Goal: Information Seeking & Learning: Learn about a topic

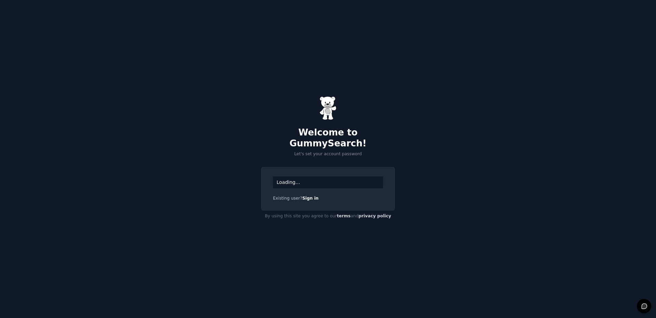
click at [305, 179] on div "Loading..." at bounding box center [328, 183] width 110 height 12
click at [311, 177] on div "Loading..." at bounding box center [328, 183] width 110 height 12
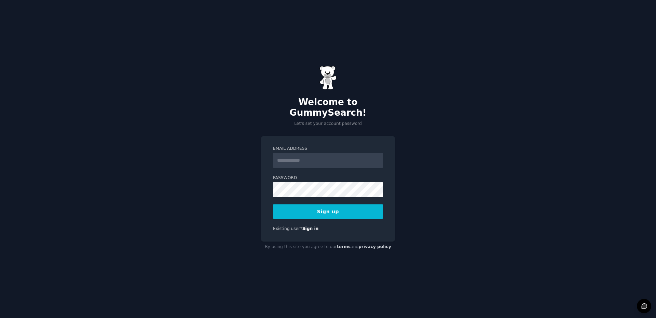
click at [291, 157] on input "Email Address" at bounding box center [328, 160] width 110 height 15
type input "**********"
click at [317, 211] on button "Sign up" at bounding box center [328, 212] width 110 height 14
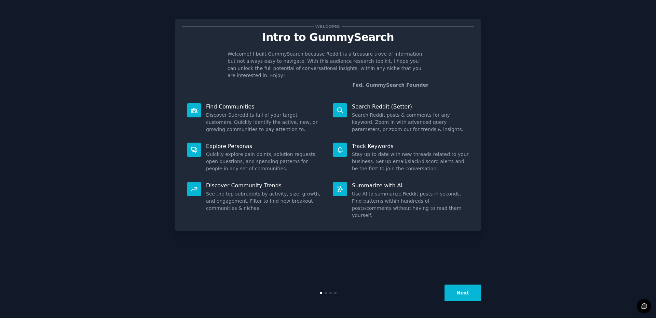
click at [467, 295] on button "Next" at bounding box center [462, 293] width 37 height 17
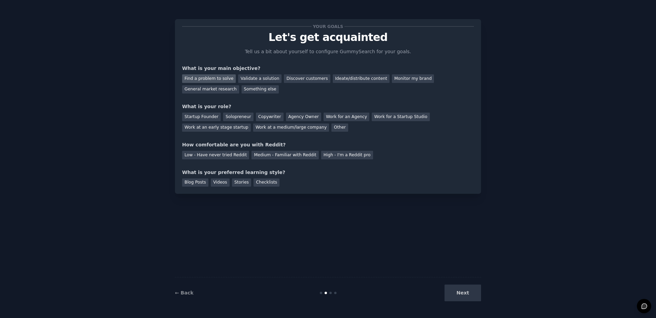
click at [215, 79] on div "Find a problem to solve" at bounding box center [209, 78] width 54 height 9
click at [303, 77] on div "Discover customers" at bounding box center [307, 78] width 46 height 9
click at [239, 118] on div "Solopreneur" at bounding box center [238, 117] width 30 height 9
click at [348, 156] on div "High - I'm a Reddit pro" at bounding box center [347, 155] width 52 height 9
click at [297, 151] on div "Low - Have never tried Reddit Medium - Familiar with Reddit High - I'm a Reddit…" at bounding box center [328, 154] width 292 height 11
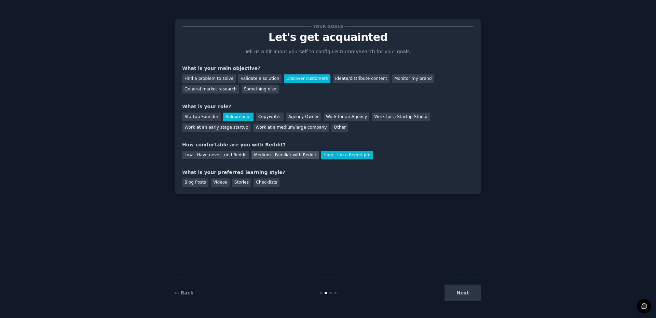
click at [297, 157] on div "Medium - Familiar with Reddit" at bounding box center [284, 155] width 67 height 9
click at [220, 184] on div "Videos" at bounding box center [220, 183] width 19 height 9
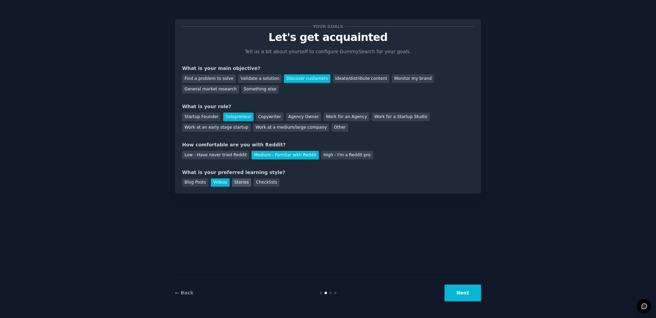
click at [245, 185] on div "Stories" at bounding box center [241, 183] width 19 height 9
click at [266, 185] on div "Checklists" at bounding box center [266, 183] width 26 height 9
click at [463, 292] on button "Next" at bounding box center [462, 293] width 37 height 17
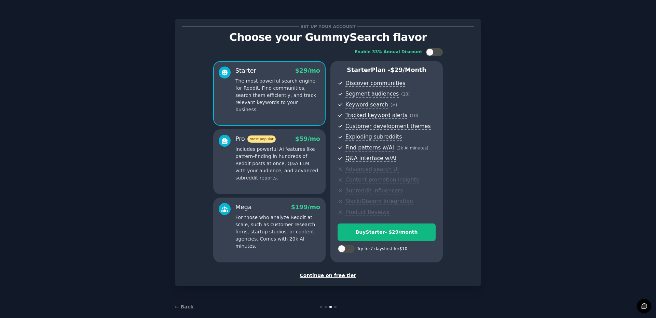
click at [339, 276] on div "Continue on free tier" at bounding box center [328, 275] width 292 height 7
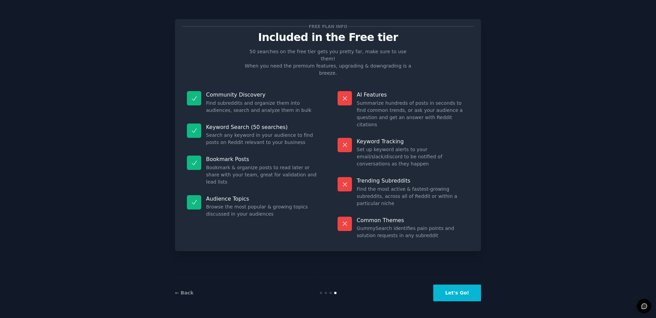
click at [459, 293] on button "Let's Go!" at bounding box center [457, 293] width 48 height 17
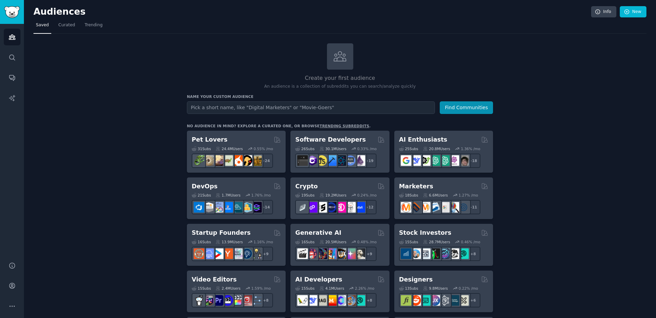
click at [65, 31] on link "Curated" at bounding box center [67, 27] width 22 height 14
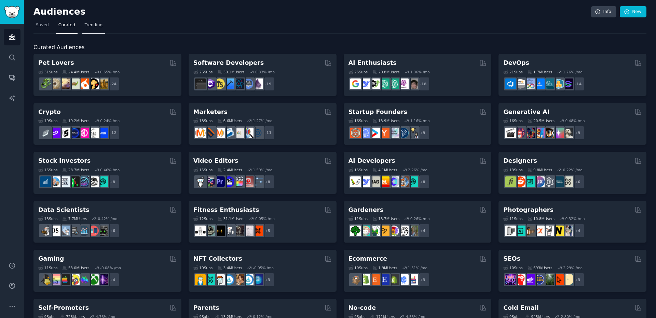
click at [94, 27] on span "Trending" at bounding box center [94, 25] width 18 height 6
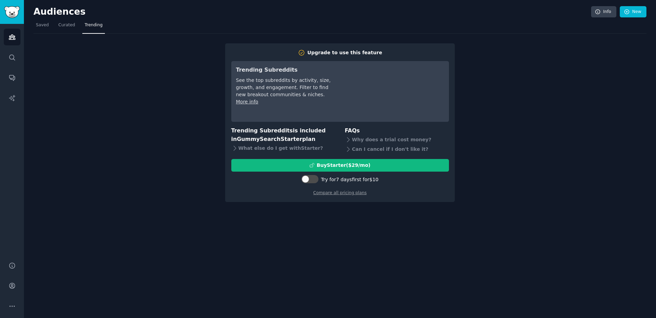
click at [548, 93] on div "Upgrade to use this feature Trending Subreddits See the top subreddits by activ…" at bounding box center [339, 118] width 613 height 169
click at [74, 23] on link "Curated" at bounding box center [67, 27] width 22 height 14
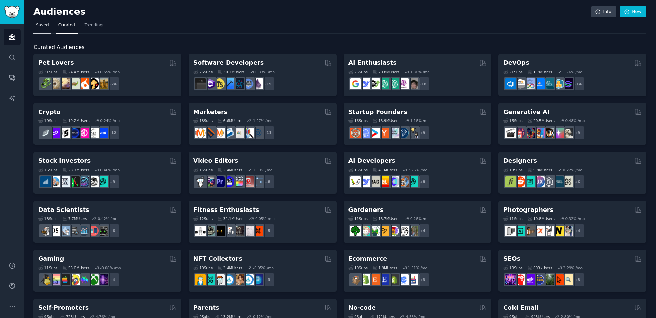
click at [42, 27] on span "Saved" at bounding box center [42, 25] width 13 height 6
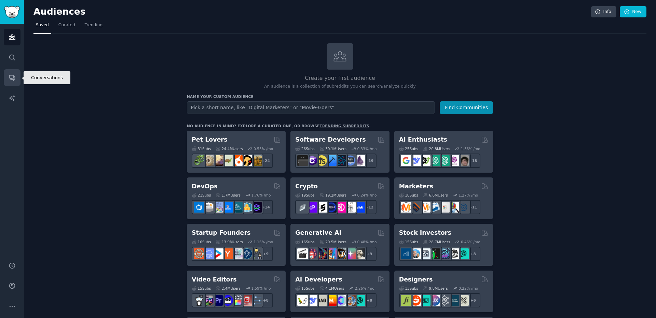
click at [13, 81] on icon "Sidebar" at bounding box center [11, 78] width 5 height 5
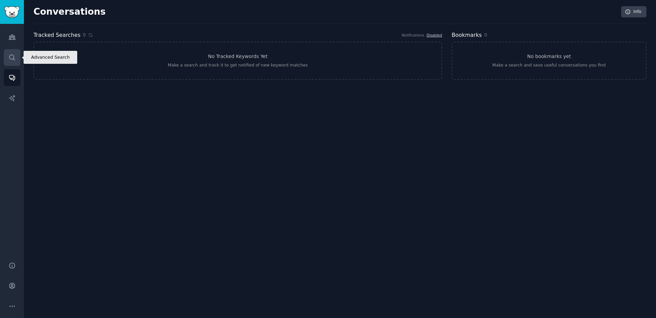
click at [11, 61] on link "Search" at bounding box center [12, 57] width 17 height 17
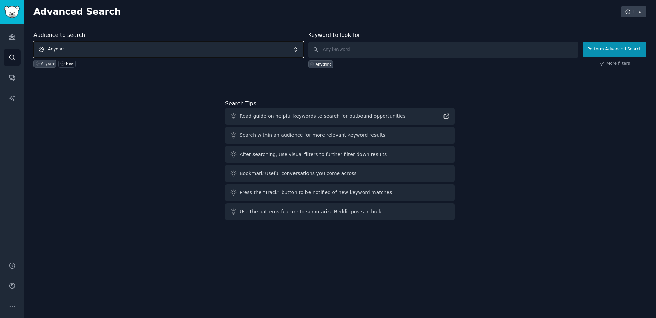
click at [211, 48] on span "Anyone" at bounding box center [168, 50] width 270 height 16
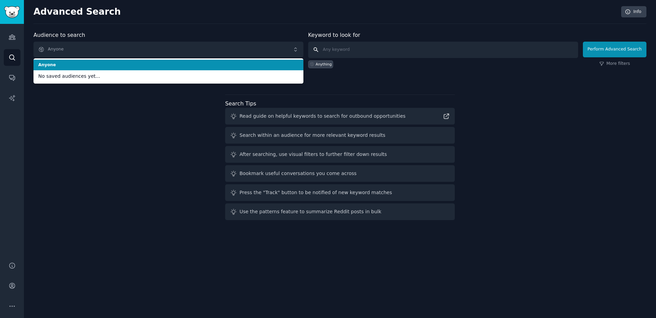
click at [345, 48] on input "text" at bounding box center [443, 50] width 270 height 16
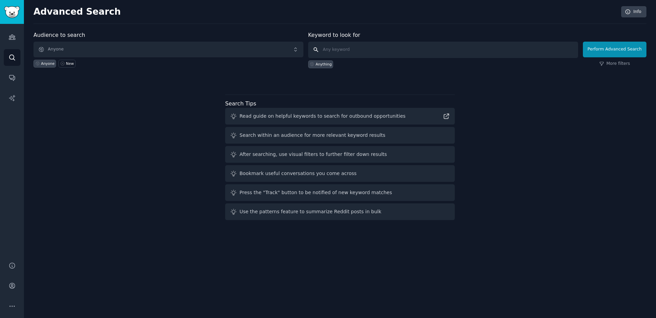
paste input "r/Daytrading"
drag, startPoint x: 327, startPoint y: 50, endPoint x: 301, endPoint y: 51, distance: 26.0
click at [301, 51] on form "Audience to search Anyone Anyone New Keyword to look for r/Daytrading Anything …" at bounding box center [339, 49] width 613 height 37
type input "Daytrading"
click button "Perform Advanced Search" at bounding box center [615, 50] width 64 height 16
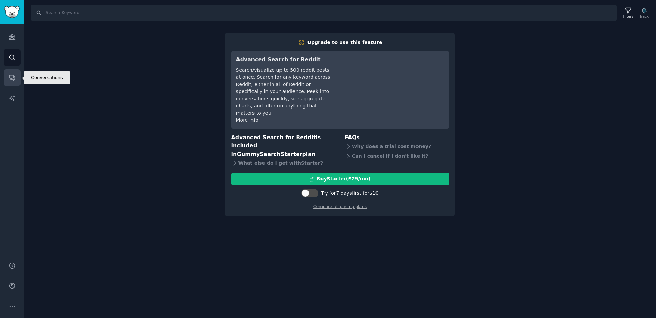
click at [15, 77] on icon "Sidebar" at bounding box center [12, 77] width 7 height 7
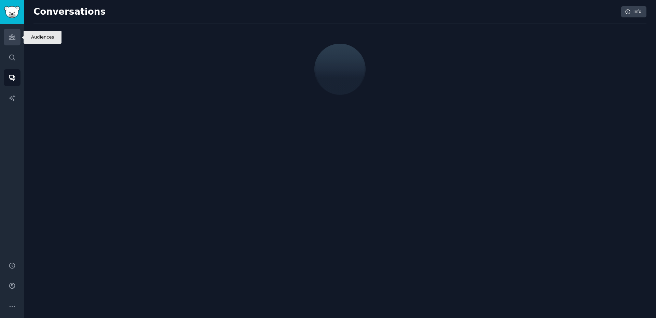
click at [17, 41] on link "Audiences" at bounding box center [12, 37] width 17 height 17
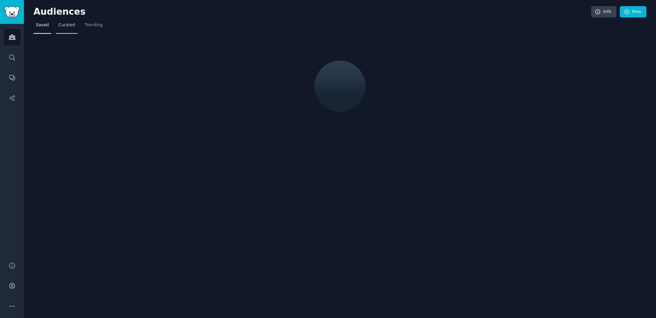
click at [68, 29] on link "Curated" at bounding box center [67, 27] width 22 height 14
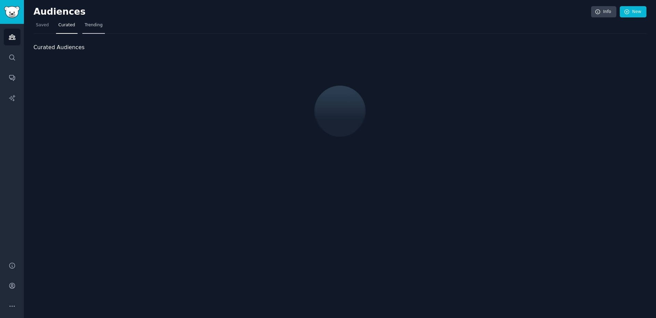
click at [93, 27] on span "Trending" at bounding box center [94, 25] width 18 height 6
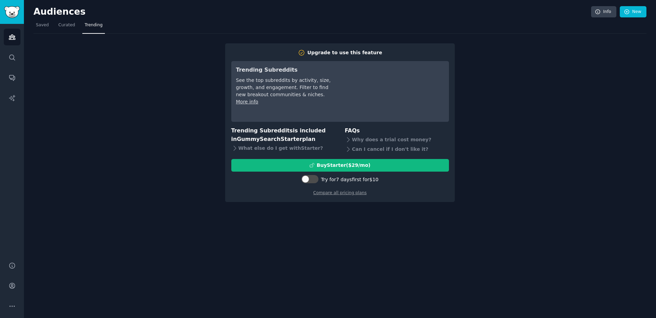
click at [498, 101] on div "Upgrade to use this feature Trending Subreddits See the top subreddits by activ…" at bounding box center [339, 118] width 613 height 169
click at [122, 89] on div "Upgrade to use this feature Trending Subreddits See the top subreddits by activ…" at bounding box center [339, 118] width 613 height 169
click at [44, 26] on span "Saved" at bounding box center [42, 25] width 13 height 6
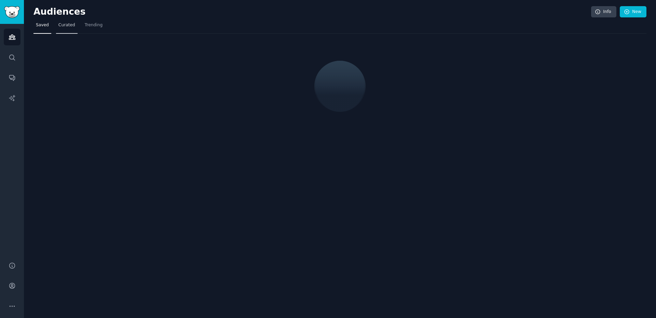
click at [62, 27] on span "Curated" at bounding box center [66, 25] width 17 height 6
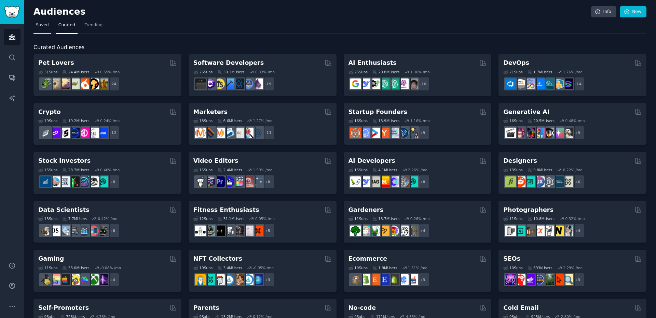
click at [40, 26] on span "Saved" at bounding box center [42, 25] width 13 height 6
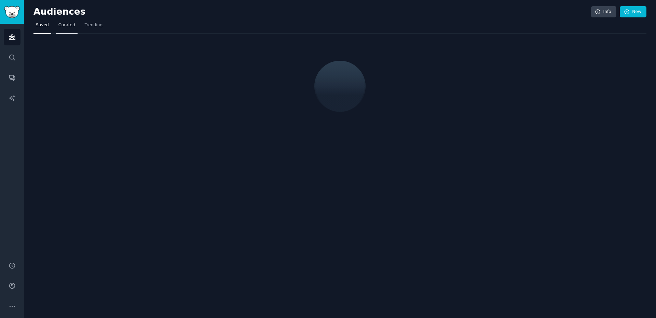
click at [72, 26] on span "Curated" at bounding box center [66, 25] width 17 height 6
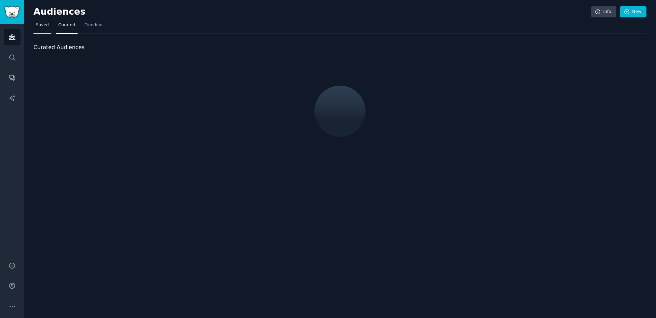
click at [42, 27] on span "Saved" at bounding box center [42, 25] width 13 height 6
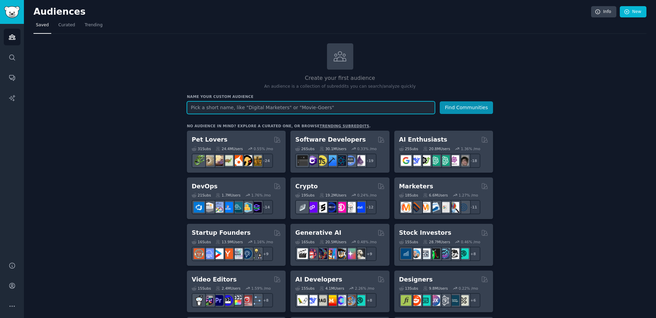
click at [229, 106] on input "text" at bounding box center [311, 107] width 248 height 13
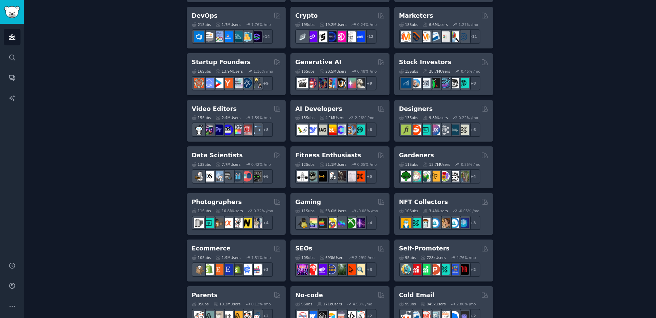
scroll to position [169, 0]
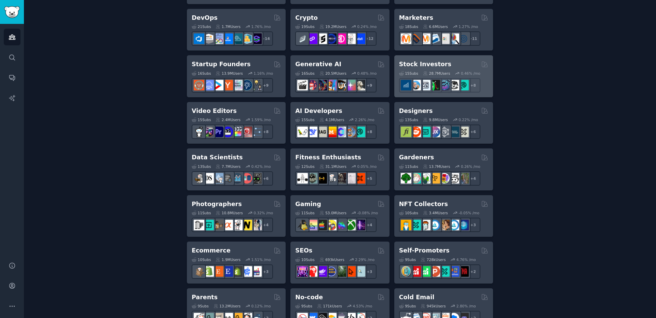
click at [434, 66] on h2 "Stock Investors" at bounding box center [425, 64] width 52 height 9
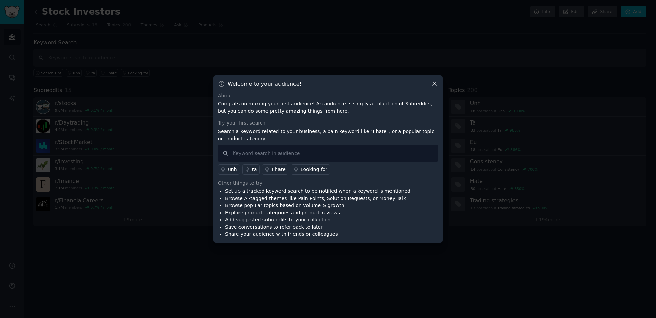
click at [436, 83] on icon at bounding box center [434, 83] width 7 height 7
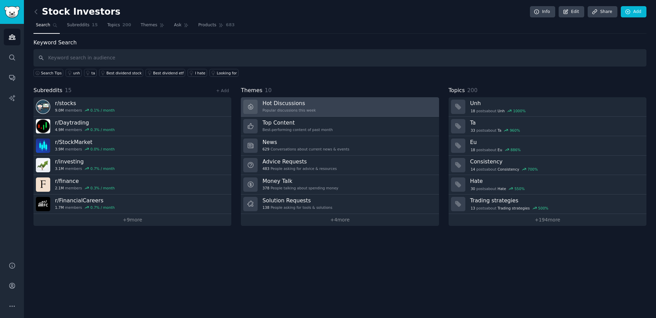
click at [307, 107] on h3 "Hot Discussions" at bounding box center [288, 103] width 53 height 7
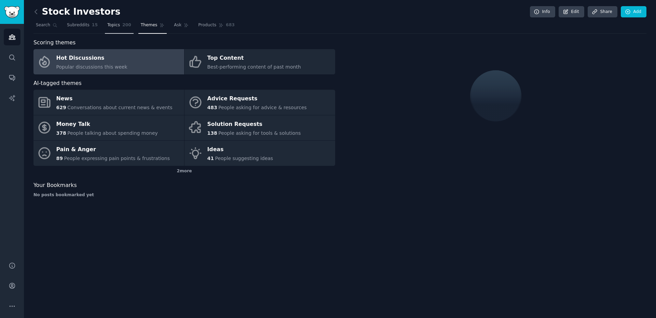
click at [118, 26] on span "Topics" at bounding box center [113, 25] width 13 height 6
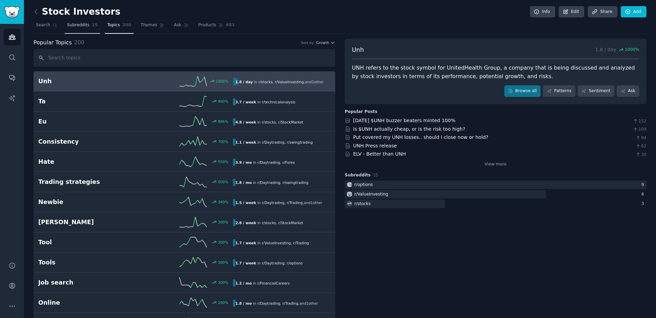
click at [79, 23] on span "Subreddits" at bounding box center [78, 25] width 23 height 6
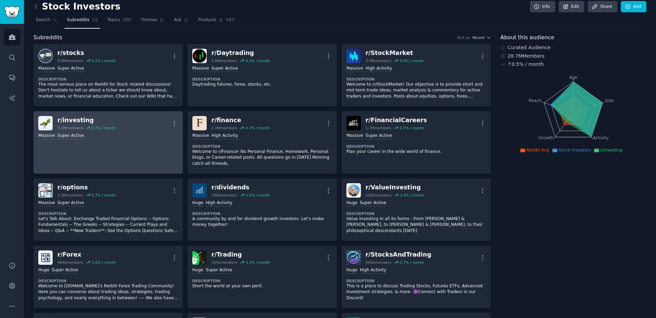
scroll to position [6, 0]
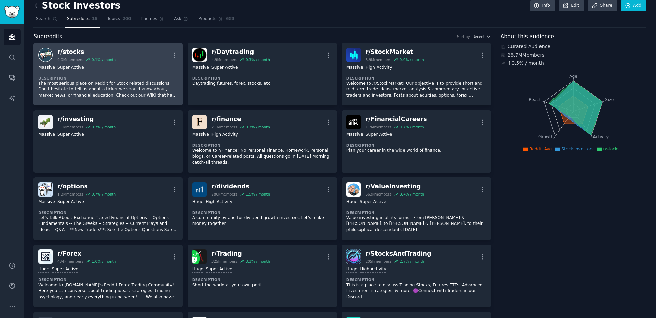
click at [68, 52] on div "r/ stocks" at bounding box center [86, 52] width 58 height 9
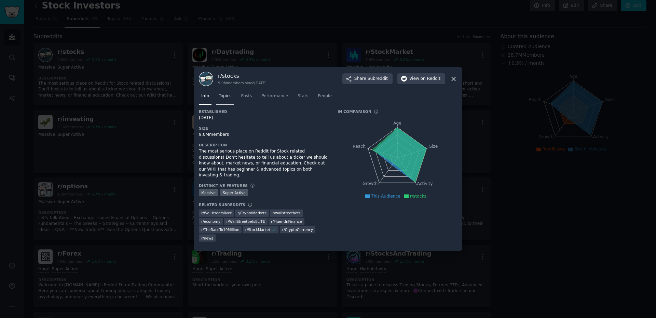
click at [224, 97] on span "Topics" at bounding box center [225, 96] width 13 height 6
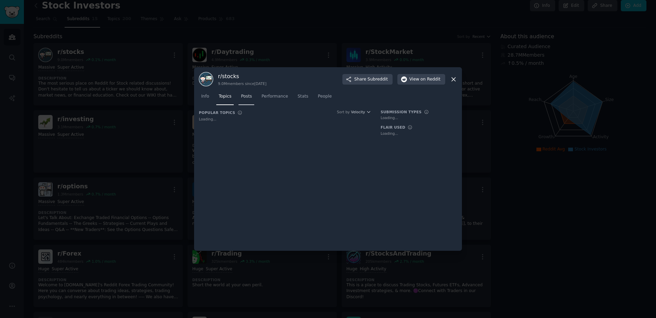
click at [248, 97] on span "Posts" at bounding box center [246, 97] width 11 height 6
click at [274, 99] on span "Performance" at bounding box center [274, 97] width 27 height 6
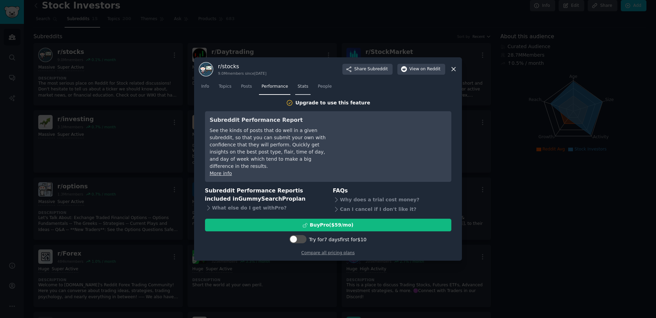
click at [301, 90] on span "Stats" at bounding box center [303, 87] width 11 height 6
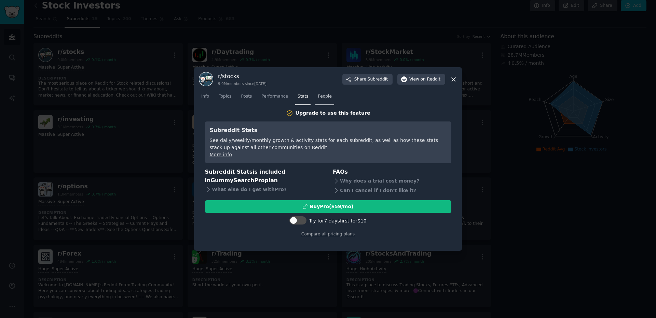
click at [323, 98] on span "People" at bounding box center [325, 97] width 14 height 6
click at [206, 96] on span "Info" at bounding box center [205, 97] width 8 height 6
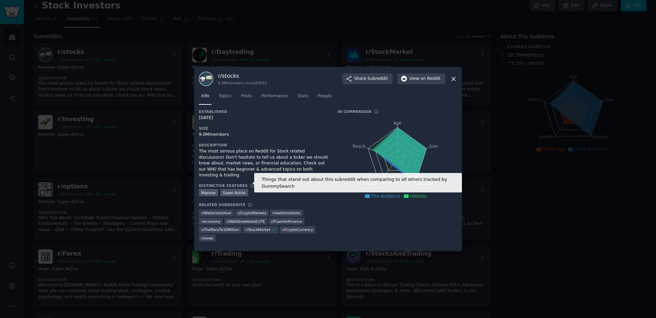
click at [250, 183] on icon at bounding box center [252, 185] width 5 height 5
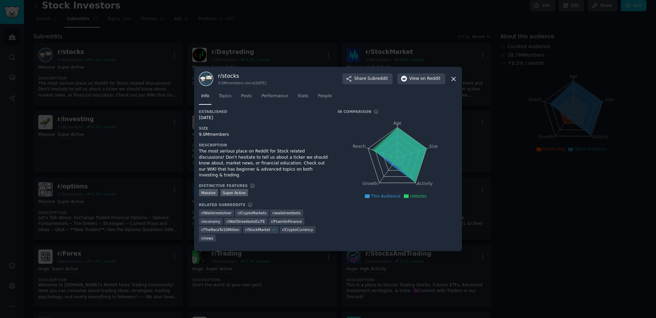
click at [453, 79] on icon at bounding box center [454, 79] width 4 height 4
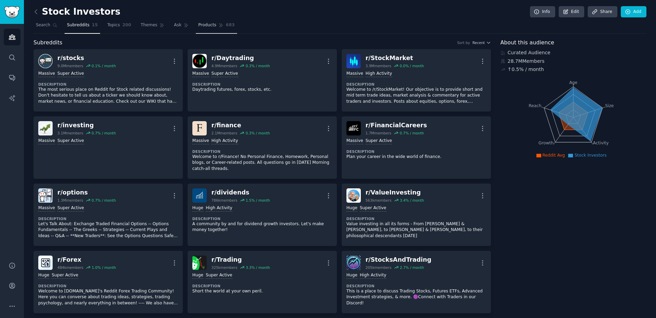
click at [210, 27] on span "Products" at bounding box center [207, 25] width 18 height 6
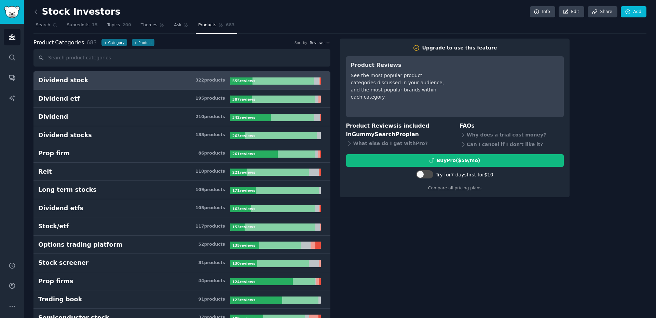
click at [107, 83] on h3 "Dividend stock 322 product s" at bounding box center [134, 80] width 192 height 9
click at [181, 26] on link "Ask" at bounding box center [181, 27] width 19 height 14
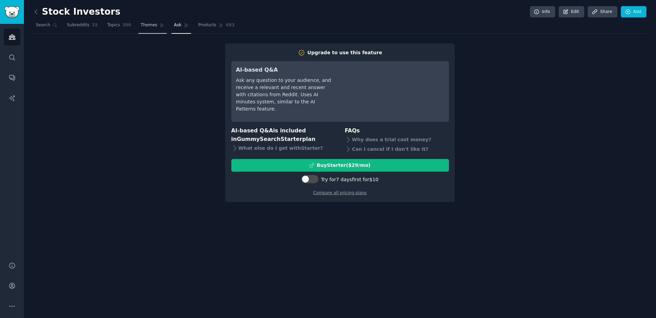
click at [150, 24] on span "Themes" at bounding box center [149, 25] width 17 height 6
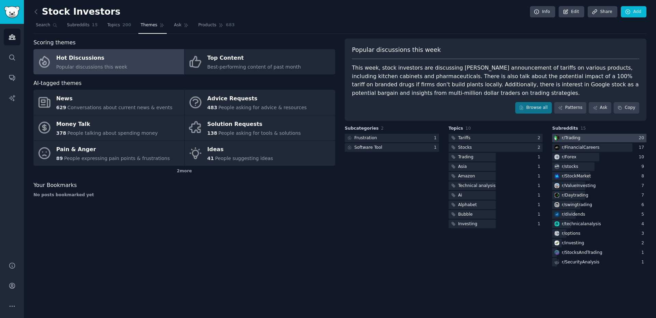
click at [588, 138] on div at bounding box center [599, 138] width 94 height 9
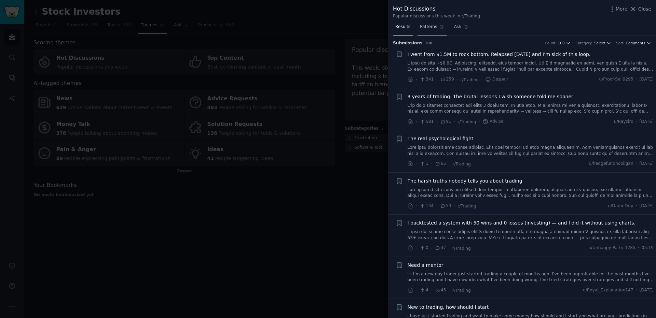
click at [428, 25] on span "Patterns" at bounding box center [428, 27] width 17 height 6
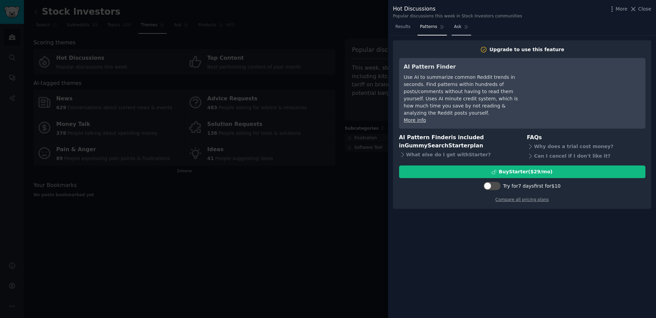
click at [456, 29] on span "Ask" at bounding box center [458, 27] width 8 height 6
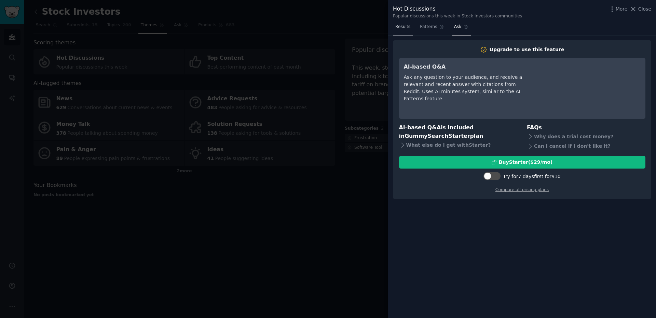
click at [403, 28] on span "Results" at bounding box center [402, 27] width 15 height 6
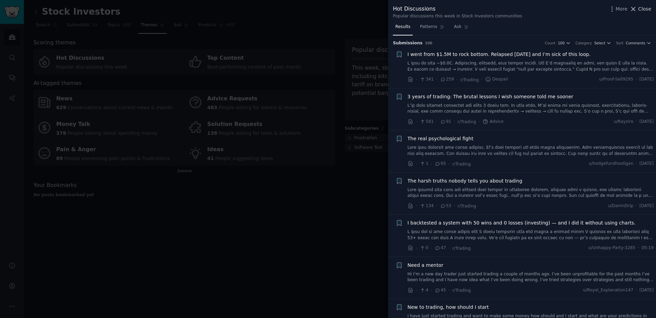
click at [637, 9] on icon at bounding box center [633, 8] width 7 height 7
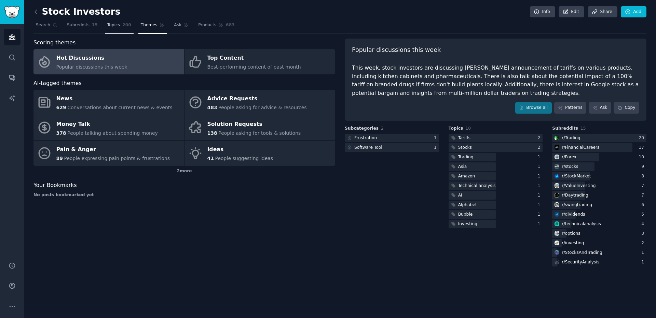
click at [111, 27] on span "Topics" at bounding box center [113, 25] width 13 height 6
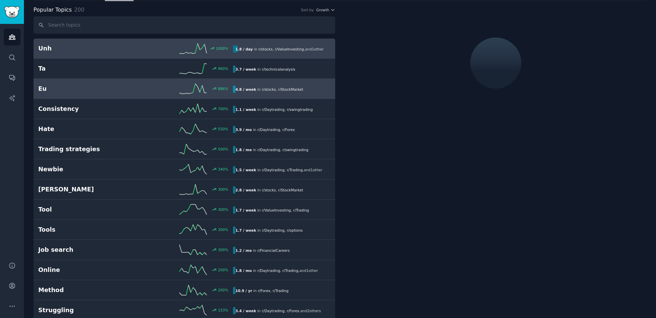
scroll to position [31, 0]
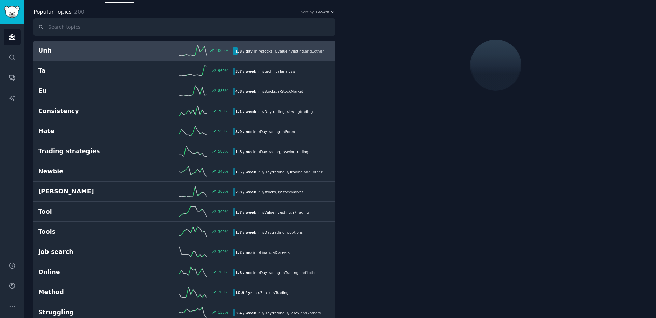
click at [90, 51] on h2 "Unh" at bounding box center [86, 50] width 97 height 9
click at [108, 51] on h2 "Unh" at bounding box center [86, 50] width 97 height 9
click at [184, 49] on icon at bounding box center [192, 50] width 27 height 10
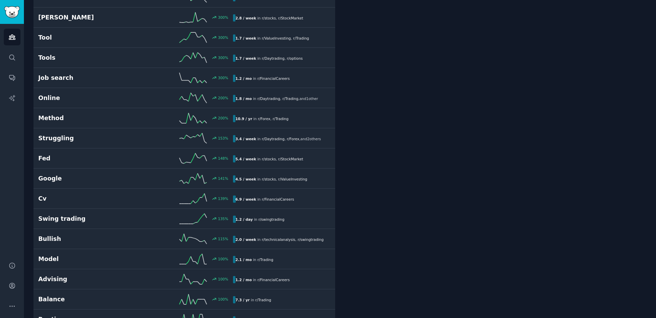
scroll to position [206, 0]
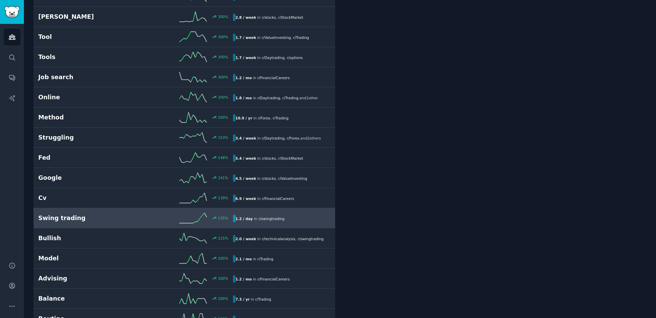
click at [143, 219] on div "135 %" at bounding box center [184, 218] width 97 height 10
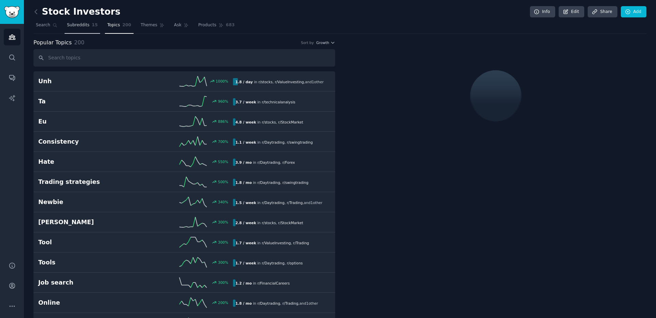
click at [83, 25] on span "Subreddits" at bounding box center [78, 25] width 23 height 6
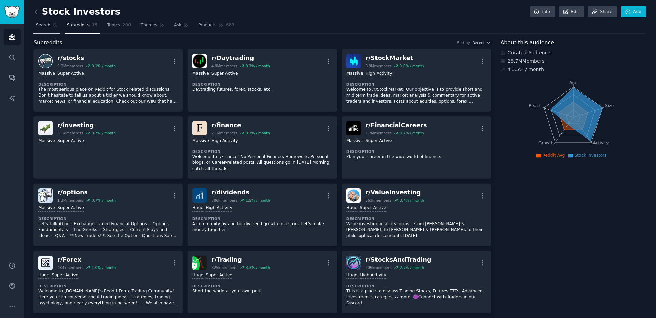
click at [50, 25] on link "Search" at bounding box center [46, 27] width 26 height 14
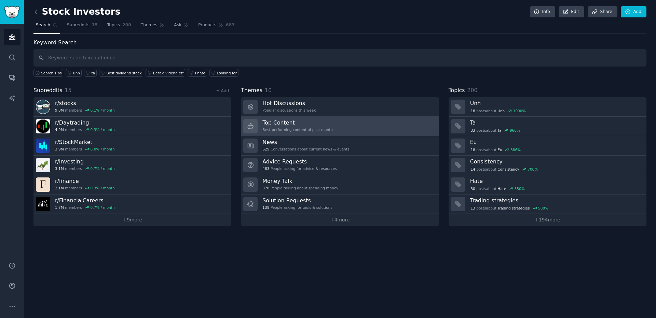
click at [313, 128] on div "Best-performing content of past month" at bounding box center [297, 129] width 70 height 5
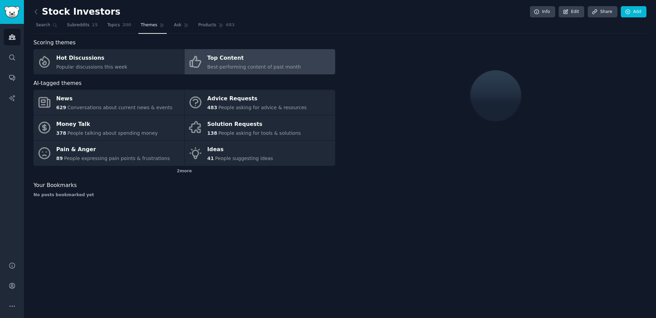
click at [232, 65] on span "Best-performing content of past month" at bounding box center [254, 66] width 94 height 5
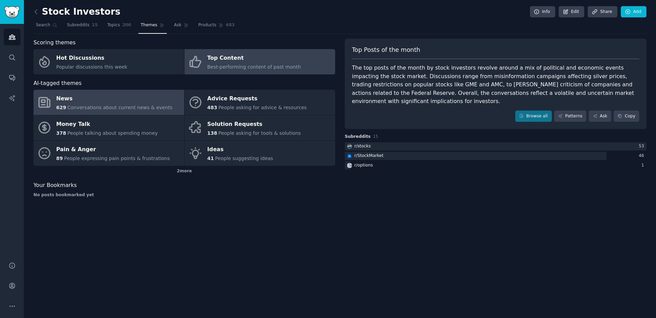
click at [98, 104] on div "629 Conversations about current news & events" at bounding box center [114, 107] width 116 height 7
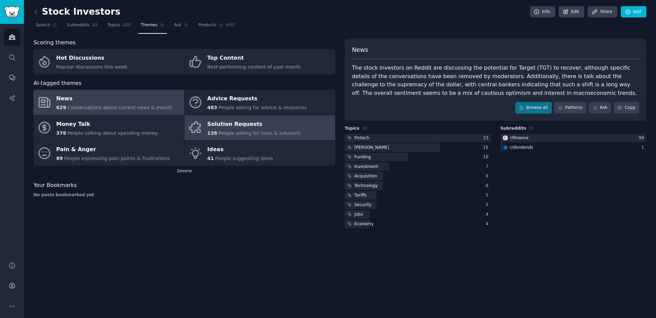
click at [252, 132] on span "People asking for tools & solutions" at bounding box center [259, 133] width 82 height 5
